Goal: Check status: Check status

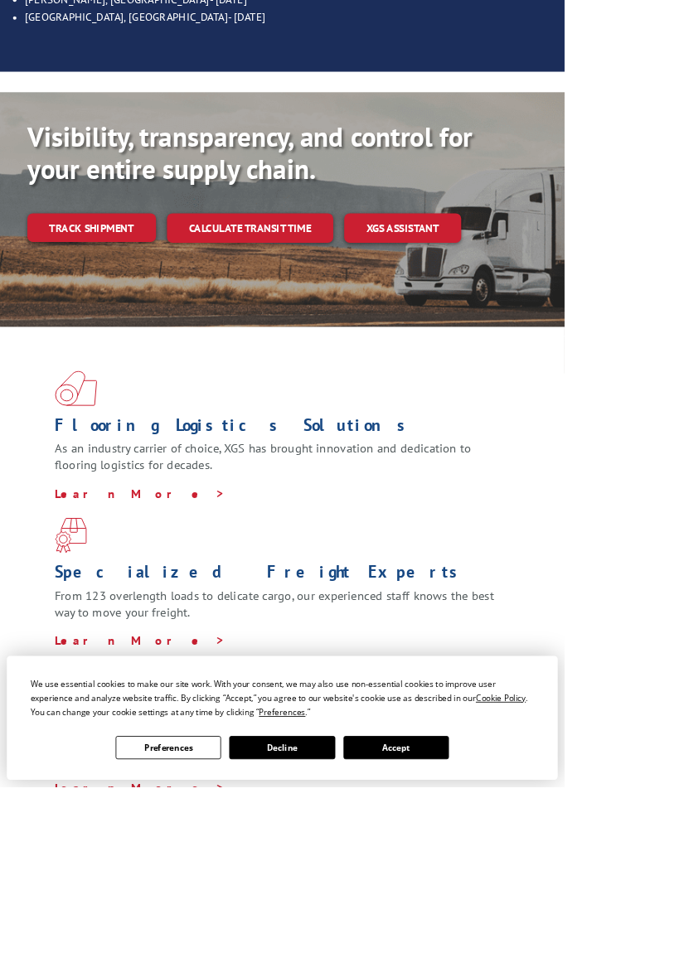
scroll to position [381, 0]
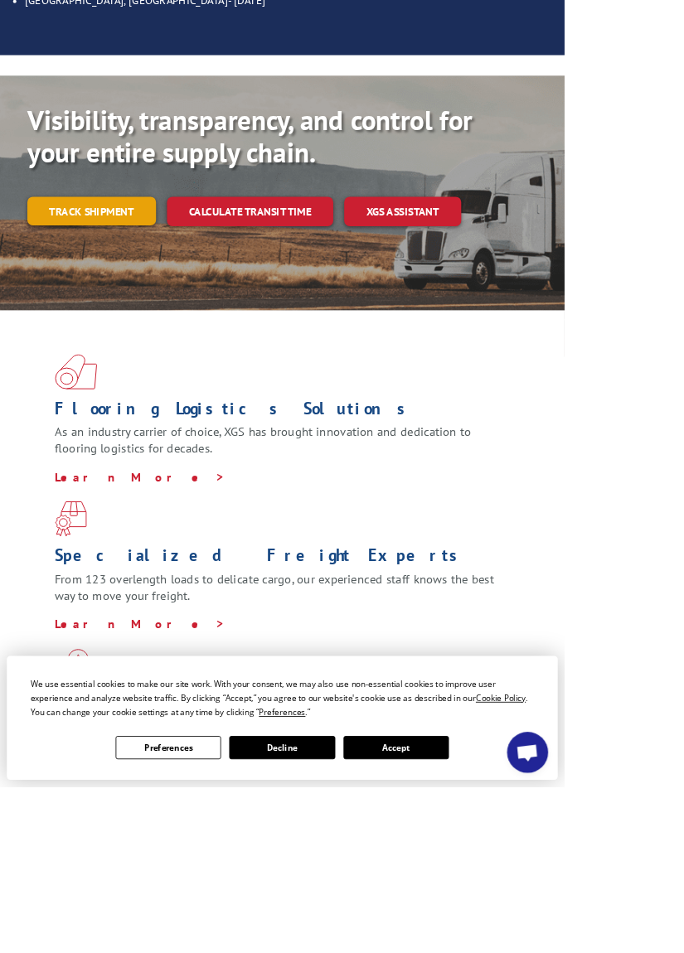
click at [81, 239] on link "Track shipment" at bounding box center [111, 256] width 156 height 35
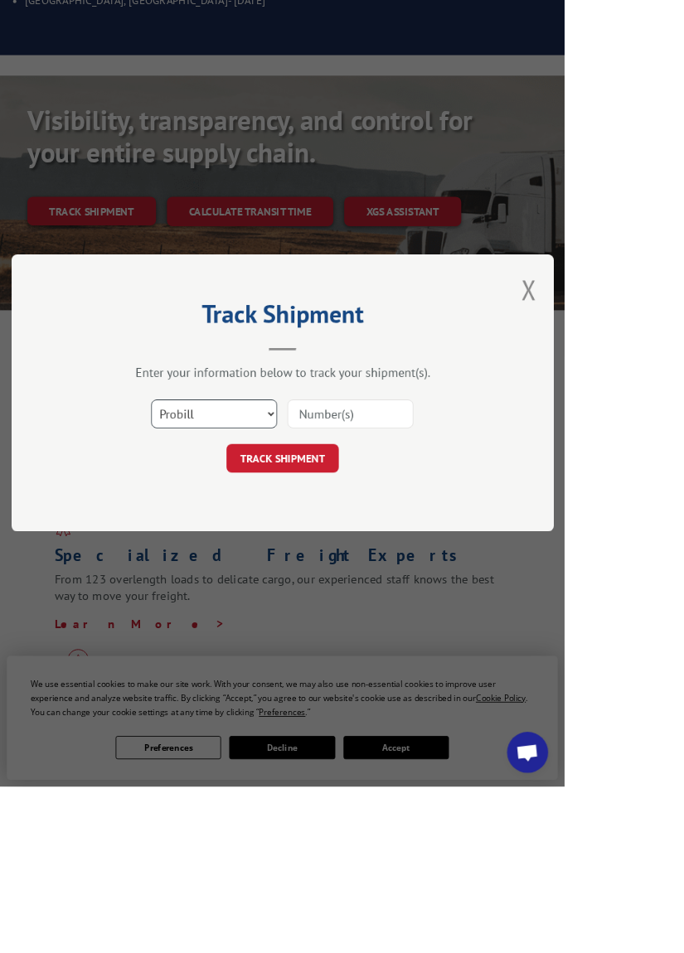
click at [336, 520] on select "Select category... Probill BOL PO" at bounding box center [259, 502] width 153 height 35
select select "bol"
paste input "1699623959"
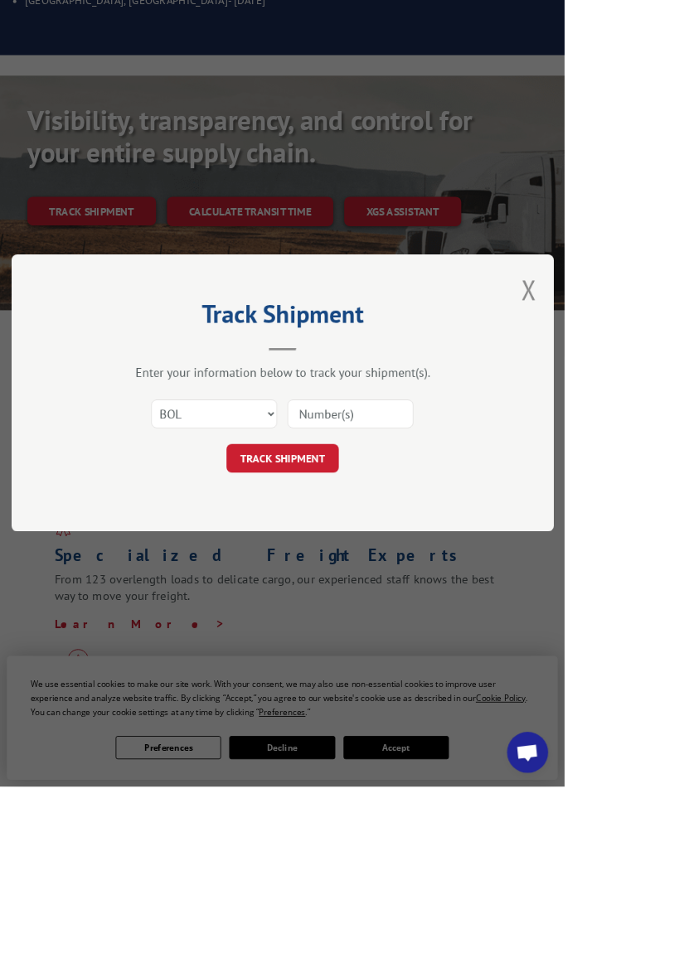
type input "1699623959"
click at [410, 574] on button "TRACK SHIPMENT" at bounding box center [342, 556] width 136 height 35
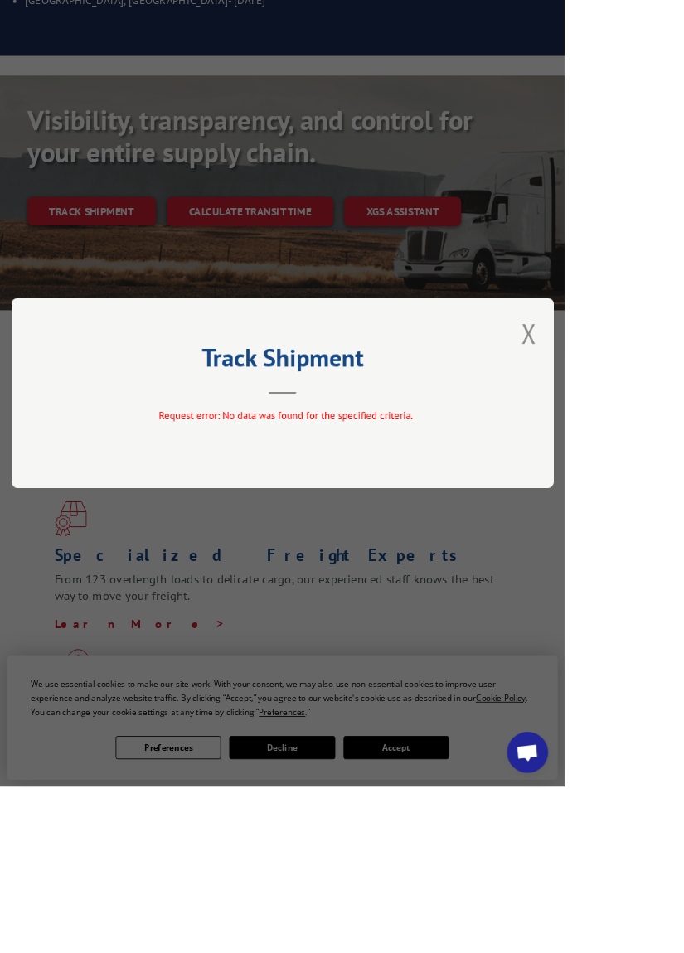
click at [555, 584] on div "Track Shipment Request error: No data was found for the specified criteria." at bounding box center [342, 476] width 657 height 230
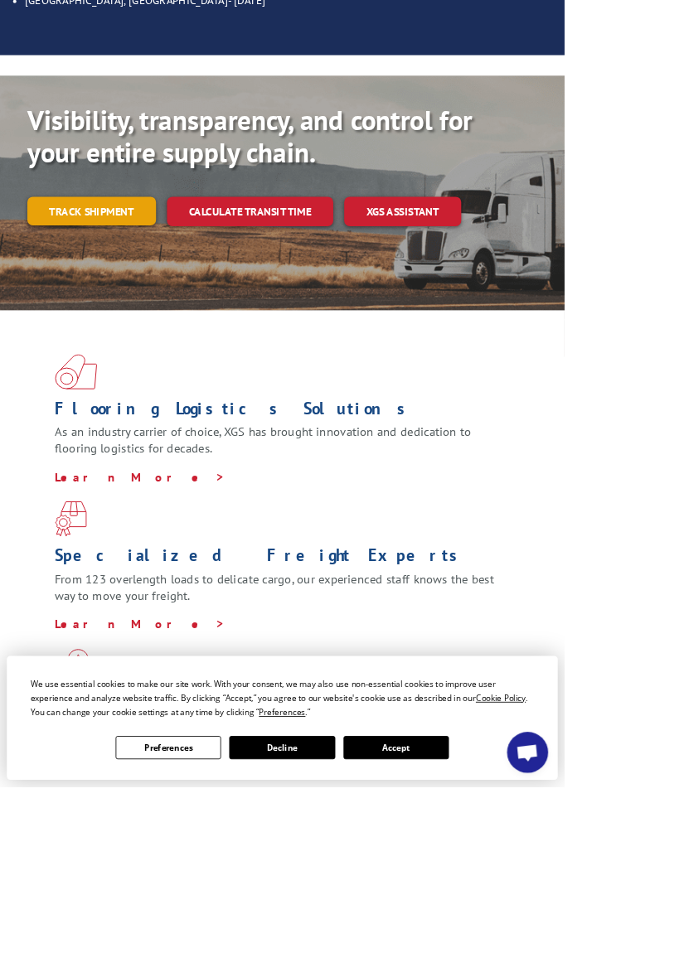
click at [83, 239] on link "Track shipment" at bounding box center [111, 256] width 156 height 35
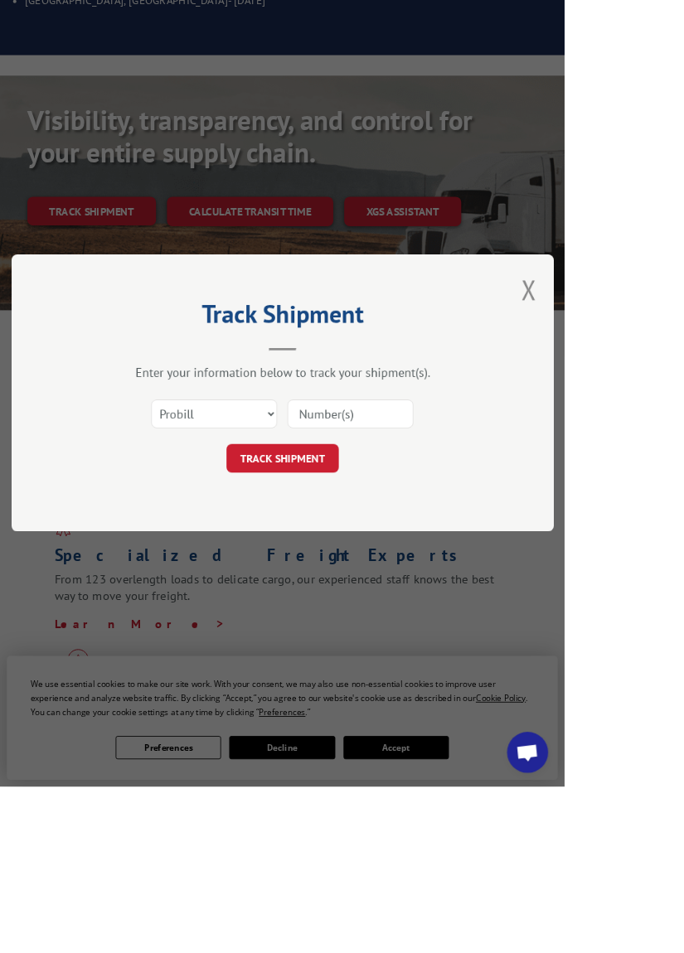
paste input "1699623959"
type input "1699623959"
click at [410, 574] on button "TRACK SHIPMENT" at bounding box center [342, 556] width 136 height 35
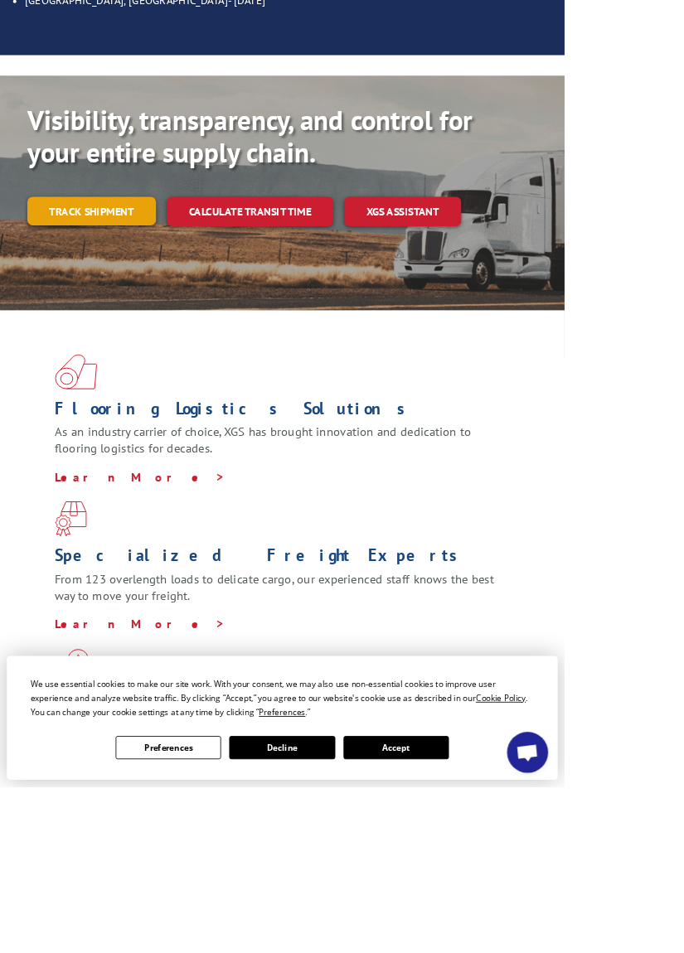
click at [90, 239] on link "Track shipment" at bounding box center [111, 256] width 156 height 35
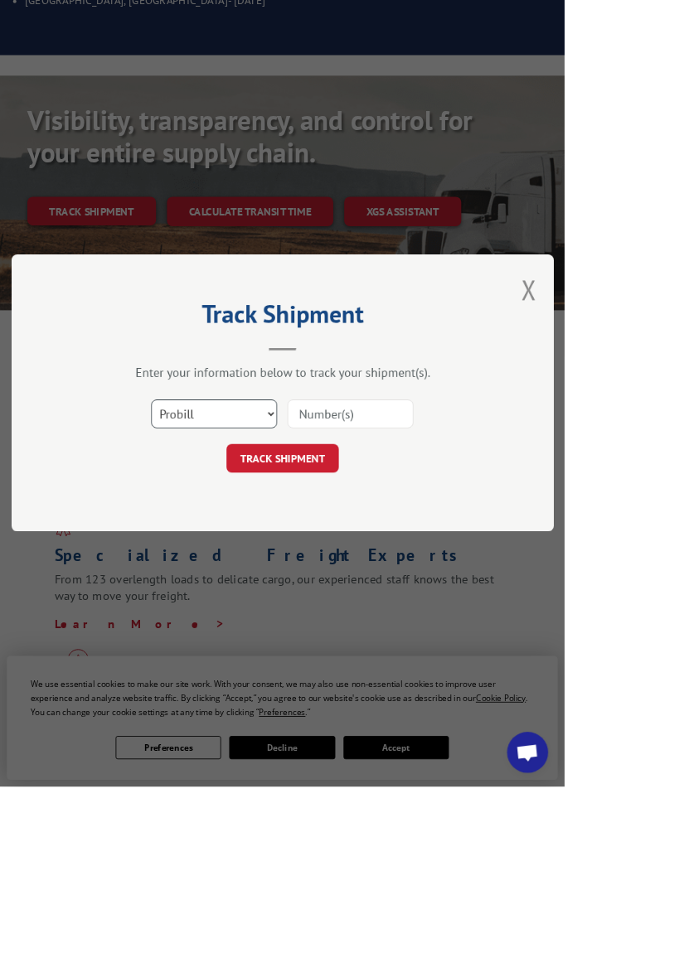
click at [336, 520] on select "Select category... Probill BOL PO" at bounding box center [259, 502] width 153 height 35
select select "bol"
click at [501, 520] on input at bounding box center [424, 502] width 153 height 35
type input "1699623959"
click at [410, 574] on button "TRACK SHIPMENT" at bounding box center [342, 556] width 136 height 35
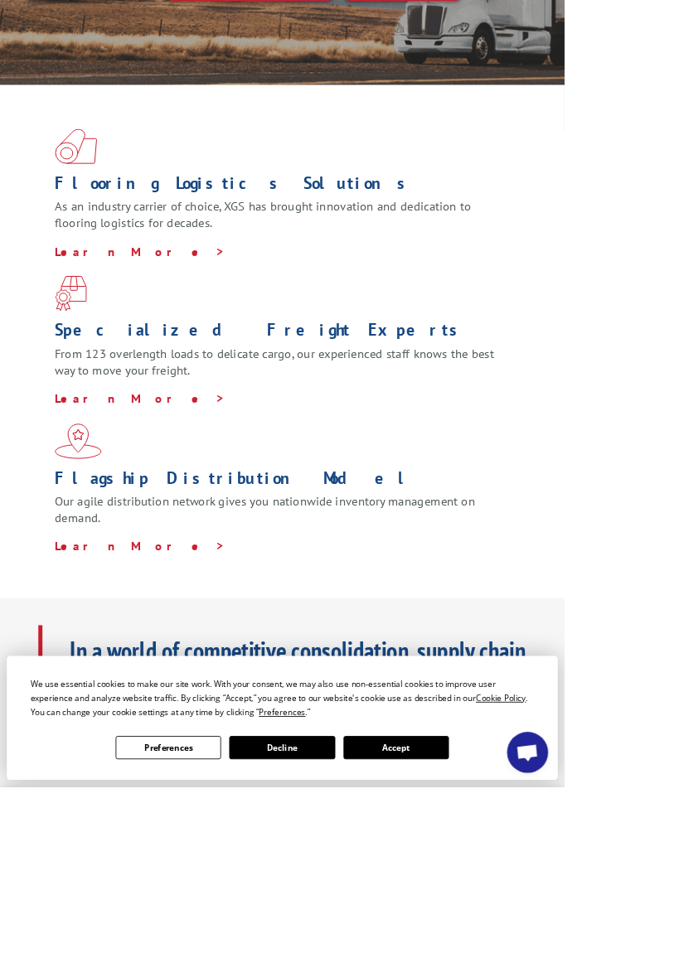
scroll to position [0, 0]
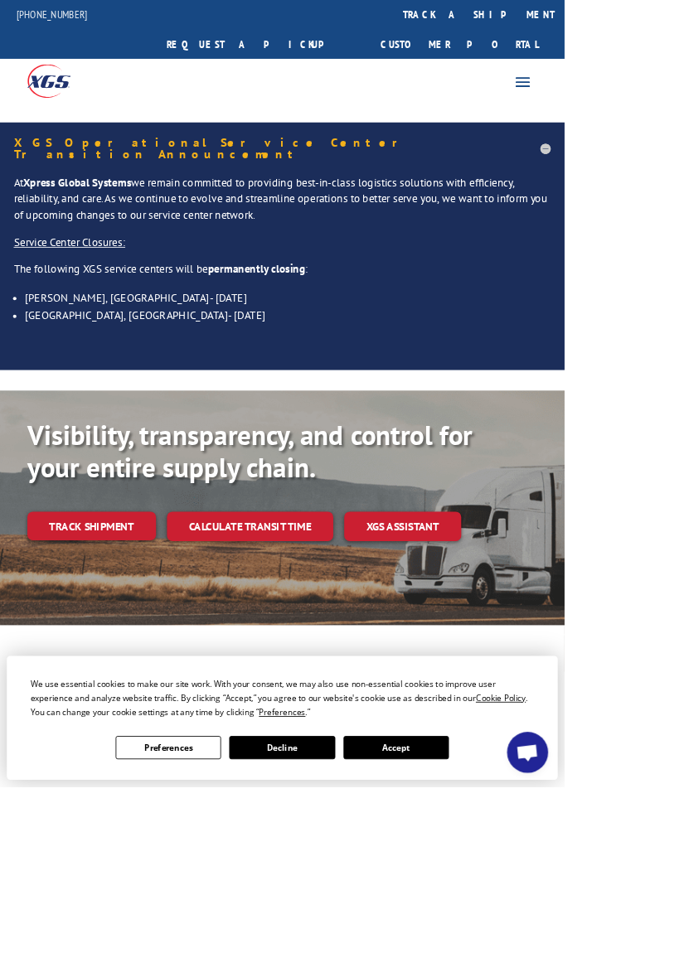
click at [38, 78] on img at bounding box center [59, 98] width 52 height 41
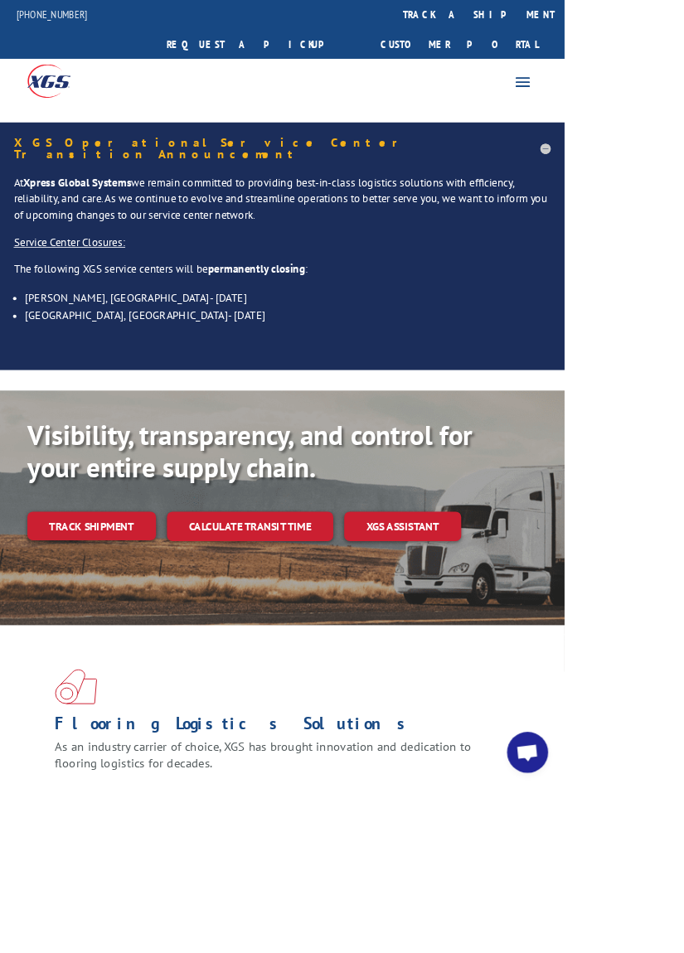
scroll to position [381, 0]
